Goal: Task Accomplishment & Management: Use online tool/utility

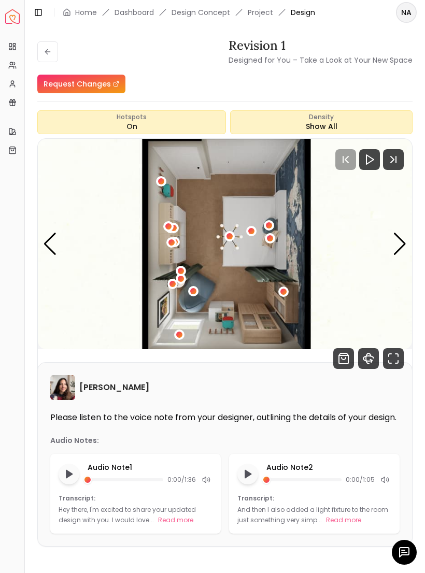
click at [402, 248] on div "Next slide" at bounding box center [400, 244] width 14 height 23
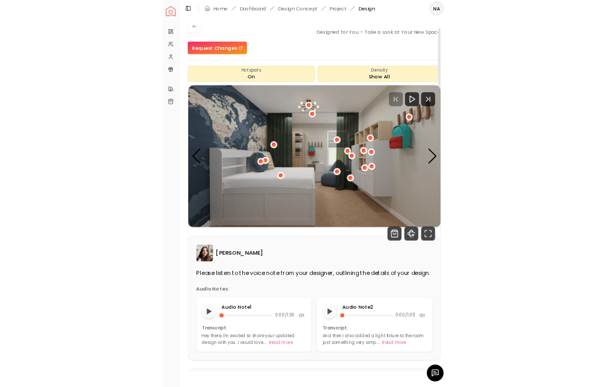
scroll to position [12, 0]
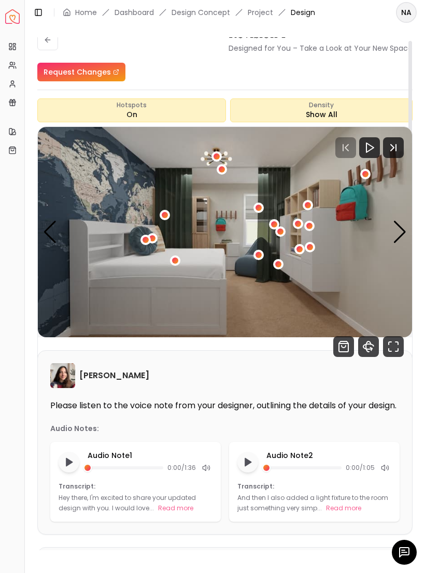
click at [397, 229] on div "Next slide" at bounding box center [400, 232] width 14 height 23
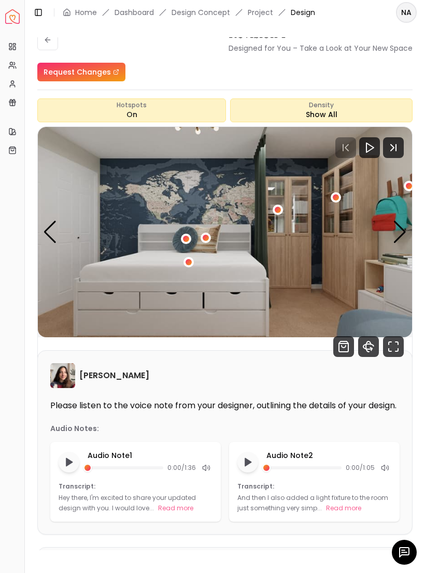
click at [404, 233] on div "Next slide" at bounding box center [400, 232] width 14 height 23
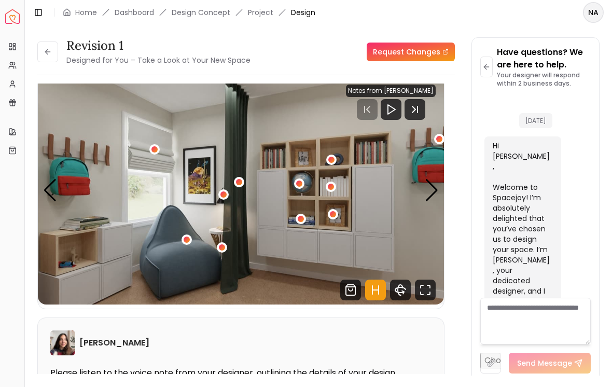
click at [424, 183] on div "Next slide" at bounding box center [431, 190] width 14 height 23
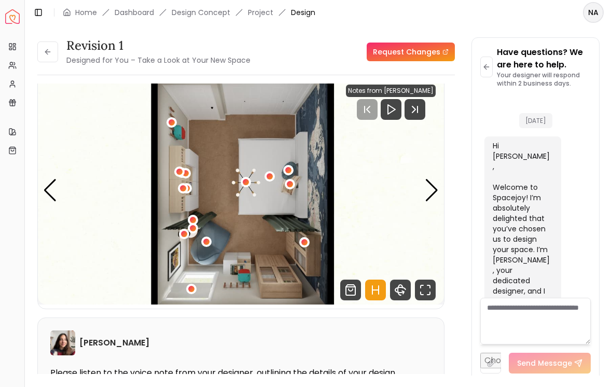
click at [424, 192] on div "Next slide" at bounding box center [431, 190] width 14 height 23
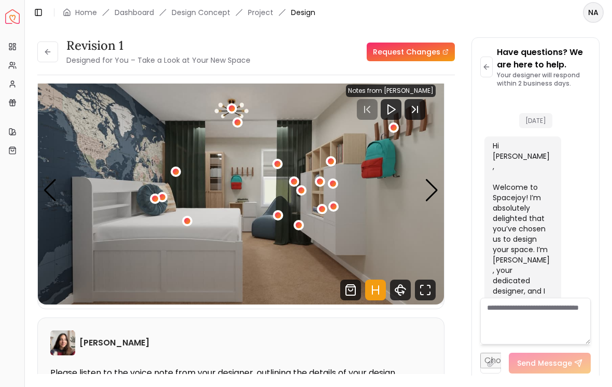
click at [424, 191] on div "Next slide" at bounding box center [431, 190] width 14 height 23
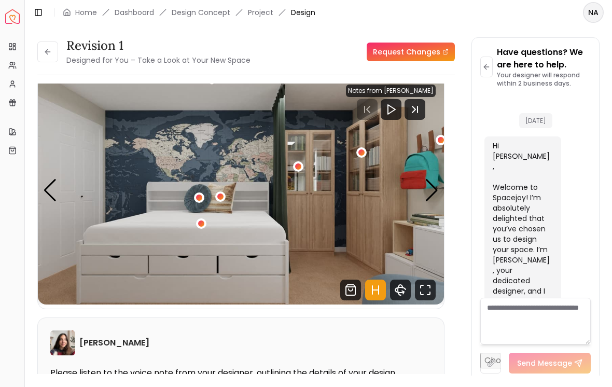
click at [424, 188] on div "Next slide" at bounding box center [431, 190] width 14 height 23
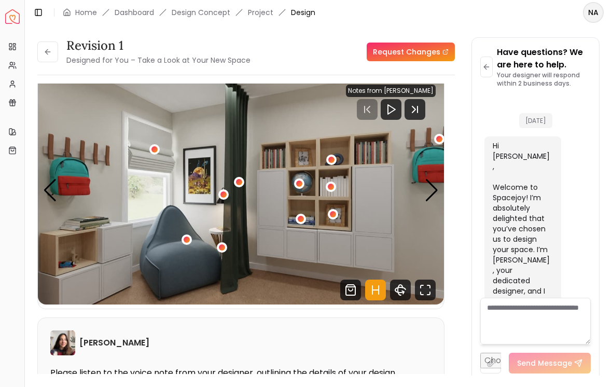
click at [424, 191] on div "Next slide" at bounding box center [431, 190] width 14 height 23
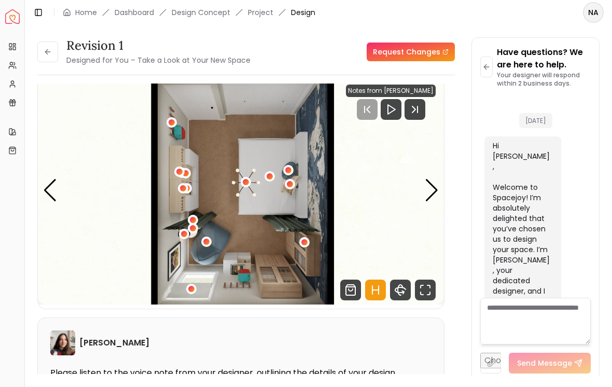
click at [424, 189] on img "4 / 4" at bounding box center [241, 190] width 406 height 228
click at [424, 193] on div "Next slide" at bounding box center [431, 190] width 14 height 23
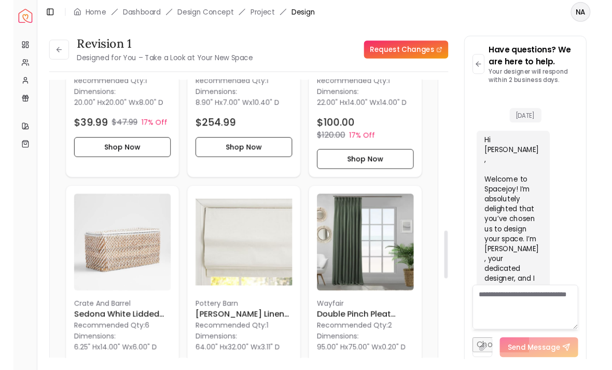
scroll to position [1035, 0]
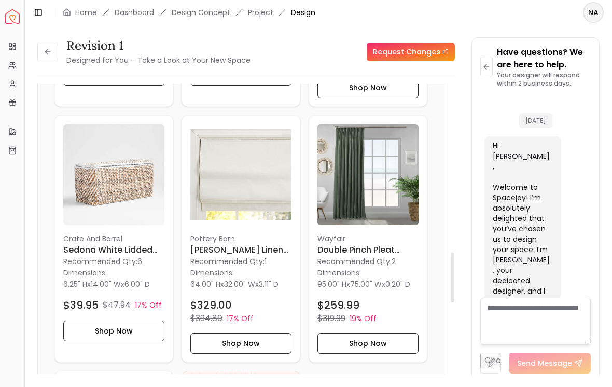
click at [366, 258] on p "Recommended Qty: 2" at bounding box center [367, 261] width 101 height 10
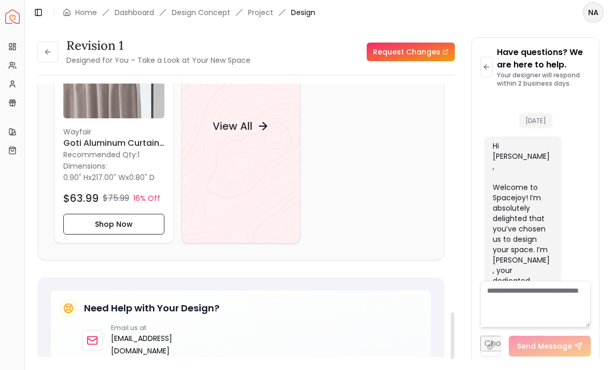
scroll to position [1403, 0]
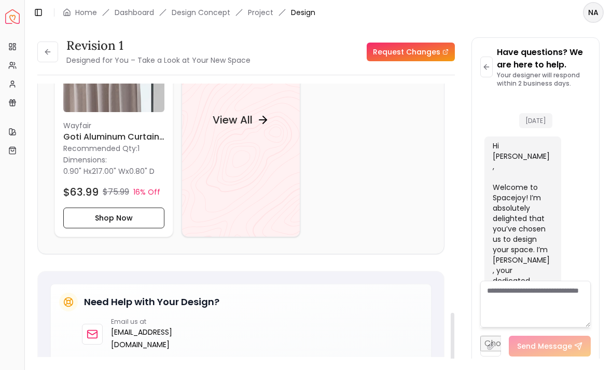
click at [246, 107] on div "View All" at bounding box center [240, 119] width 81 height 31
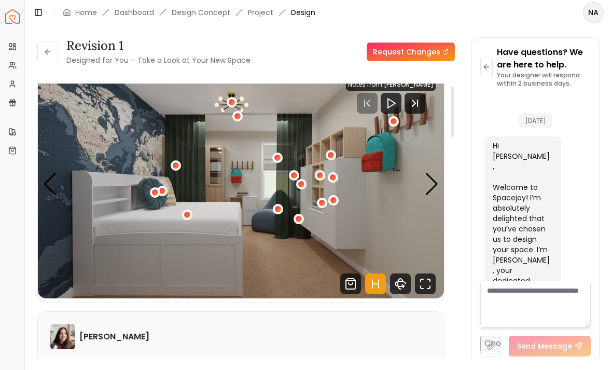
scroll to position [17, 0]
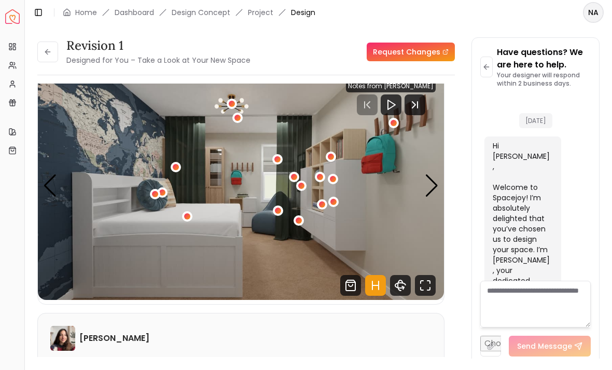
click at [424, 165] on img "1 / 4" at bounding box center [241, 186] width 406 height 228
click at [424, 174] on div "Next slide" at bounding box center [431, 185] width 14 height 23
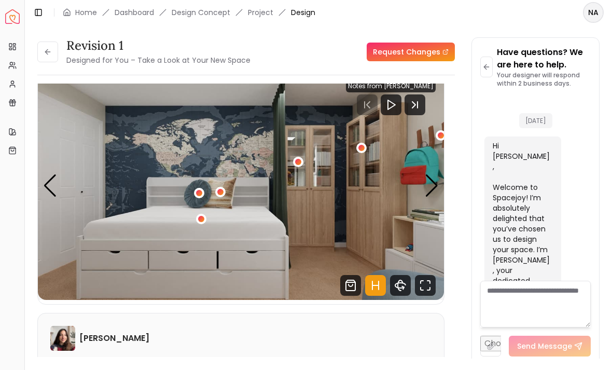
click at [424, 174] on div "Next slide" at bounding box center [431, 185] width 14 height 23
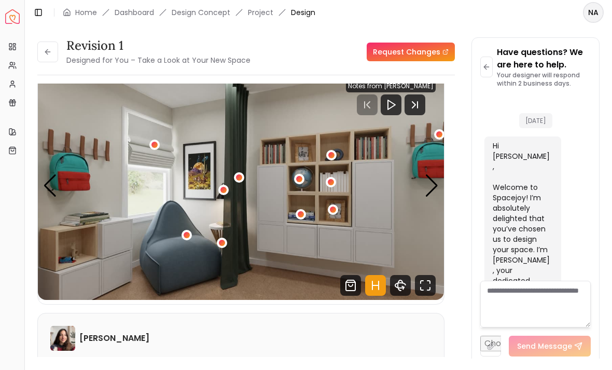
click at [424, 174] on div "Next slide" at bounding box center [431, 185] width 14 height 23
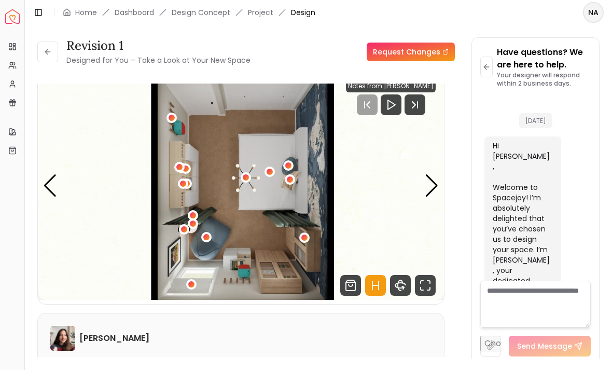
click at [424, 174] on div "Next slide" at bounding box center [431, 185] width 14 height 23
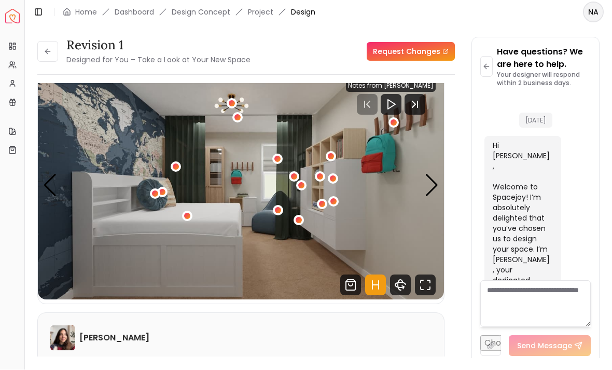
click at [424, 174] on div "Next slide" at bounding box center [431, 185] width 14 height 23
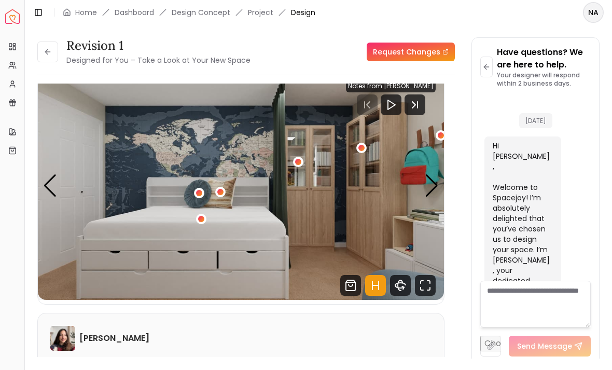
click at [424, 174] on div "Next slide" at bounding box center [431, 185] width 14 height 23
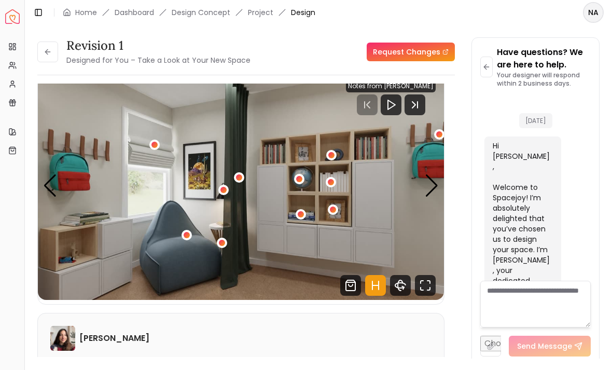
click at [424, 174] on div "Next slide" at bounding box center [431, 185] width 14 height 23
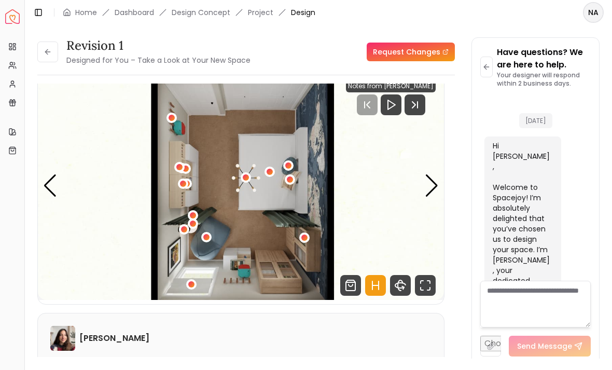
click at [424, 174] on div "Next slide" at bounding box center [431, 185] width 14 height 23
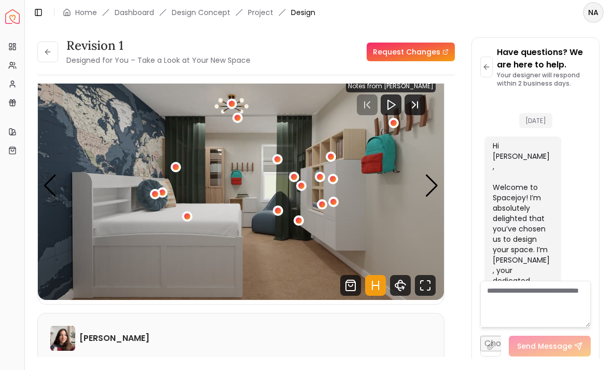
click at [424, 174] on div "Next slide" at bounding box center [431, 185] width 14 height 23
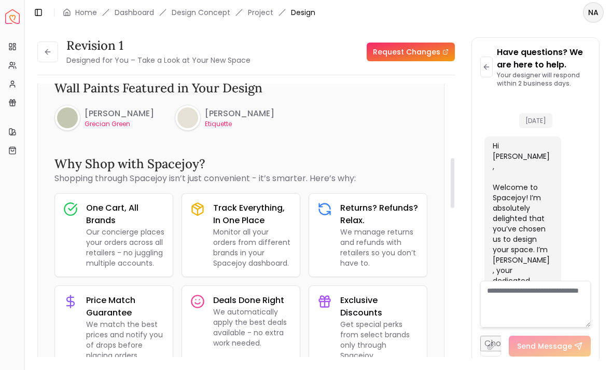
click at [27, 265] on button "Toggle Sidebar" at bounding box center [24, 185] width 8 height 370
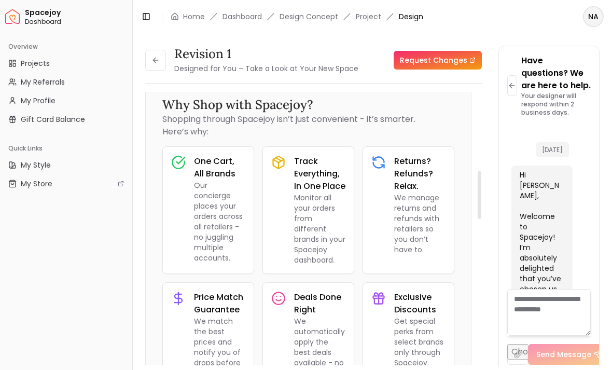
scroll to position [507, 0]
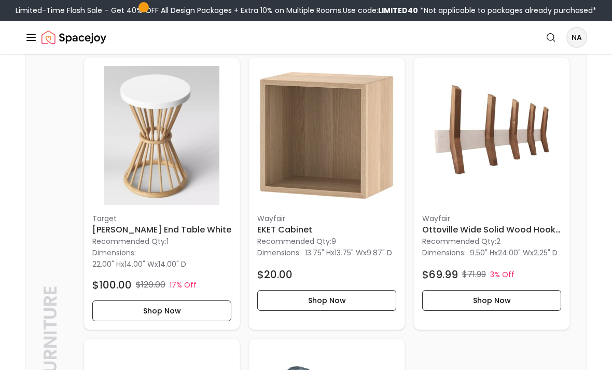
scroll to position [1187, 0]
